Goal: Task Accomplishment & Management: Use online tool/utility

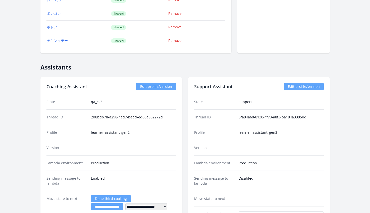
scroll to position [832, 0]
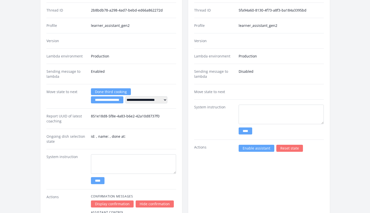
click at [260, 149] on link "Enable assistant" at bounding box center [256, 148] width 36 height 7
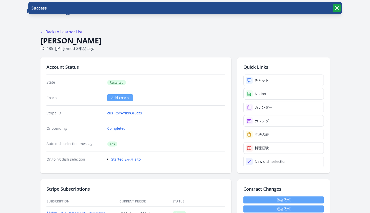
click at [337, 8] on icon "button" at bounding box center [337, 8] width 6 height 6
